Goal: Task Accomplishment & Management: Manage account settings

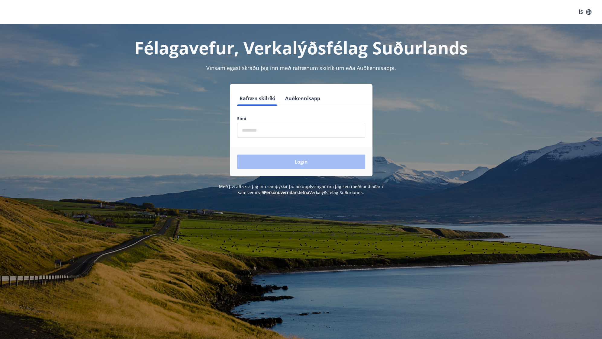
click at [305, 94] on button "Auðkennisapp" at bounding box center [303, 98] width 40 height 14
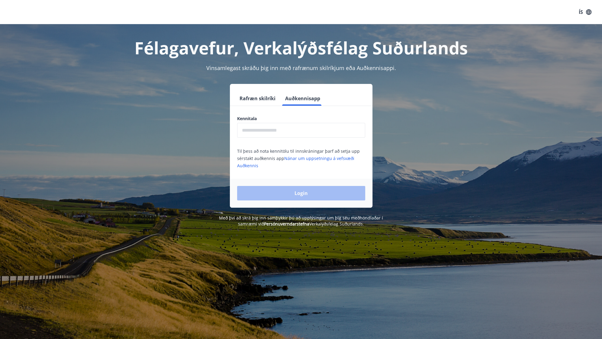
click at [297, 140] on div "Kennitala ​ Til þess að nota kennitölu til innskráningar þarf að setja upp sérs…" at bounding box center [301, 142] width 143 height 53
click at [304, 135] on input "text" at bounding box center [301, 130] width 128 height 15
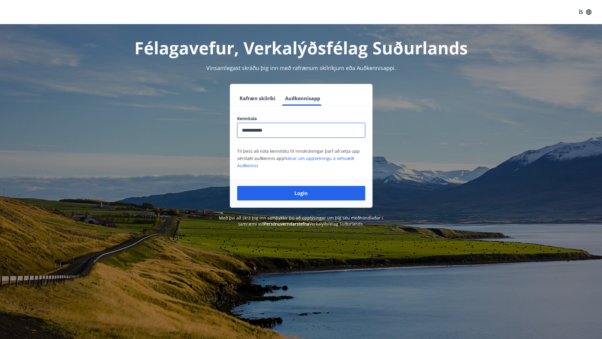
type input "**********"
click at [237, 186] on button "Login" at bounding box center [301, 193] width 128 height 14
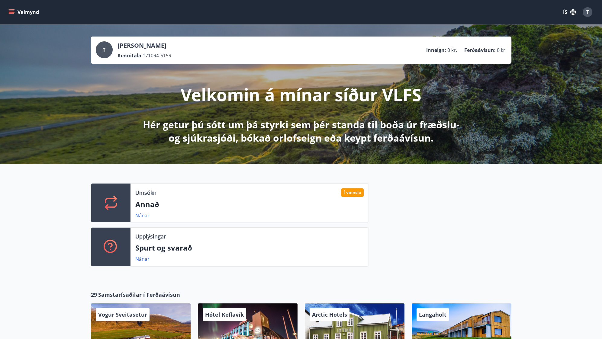
click at [576, 9] on icon "button" at bounding box center [573, 12] width 7 height 7
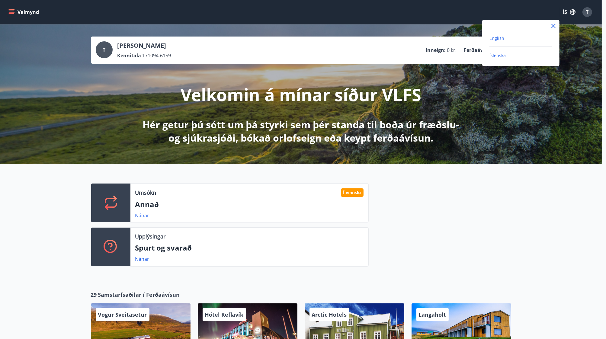
click at [498, 37] on span "English" at bounding box center [497, 38] width 15 height 6
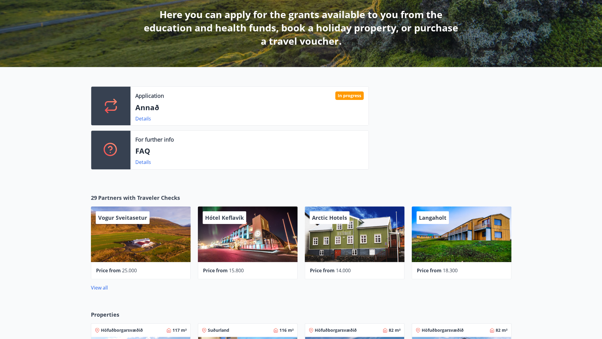
scroll to position [121, 0]
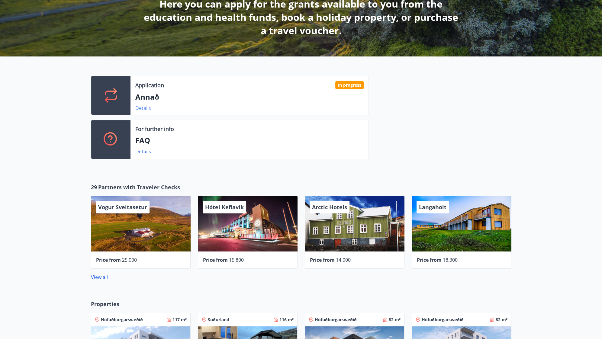
click at [144, 105] on link "Details" at bounding box center [143, 108] width 16 height 7
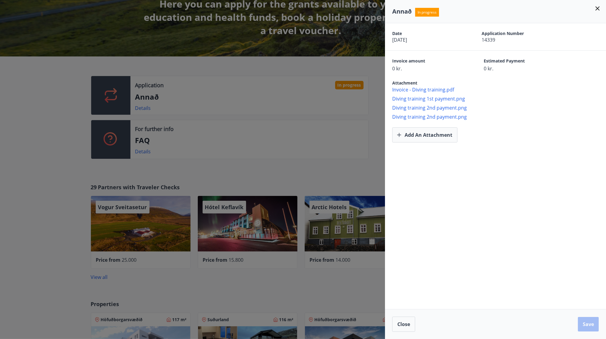
click at [319, 134] on div at bounding box center [303, 169] width 606 height 339
